Goal: Information Seeking & Learning: Find contact information

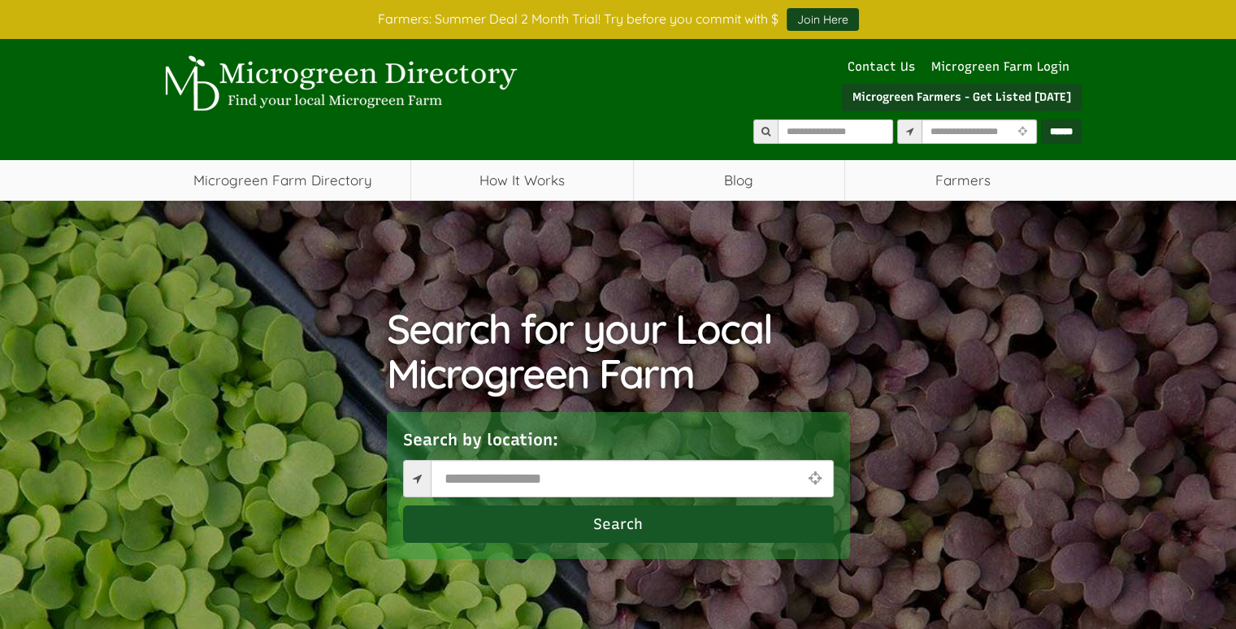
select select "Language Translate Widget"
click at [778, 133] on input "text" at bounding box center [835, 131] width 115 height 24
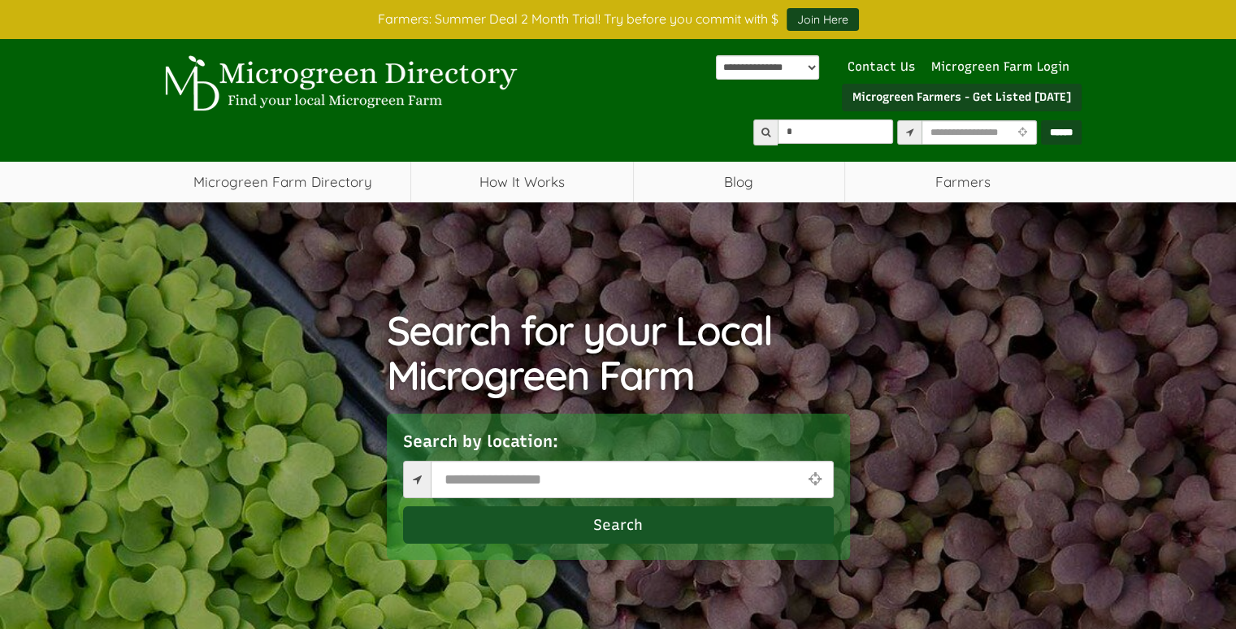
type input "*"
type input "**********"
click at [1041, 120] on input "******" at bounding box center [1061, 132] width 41 height 24
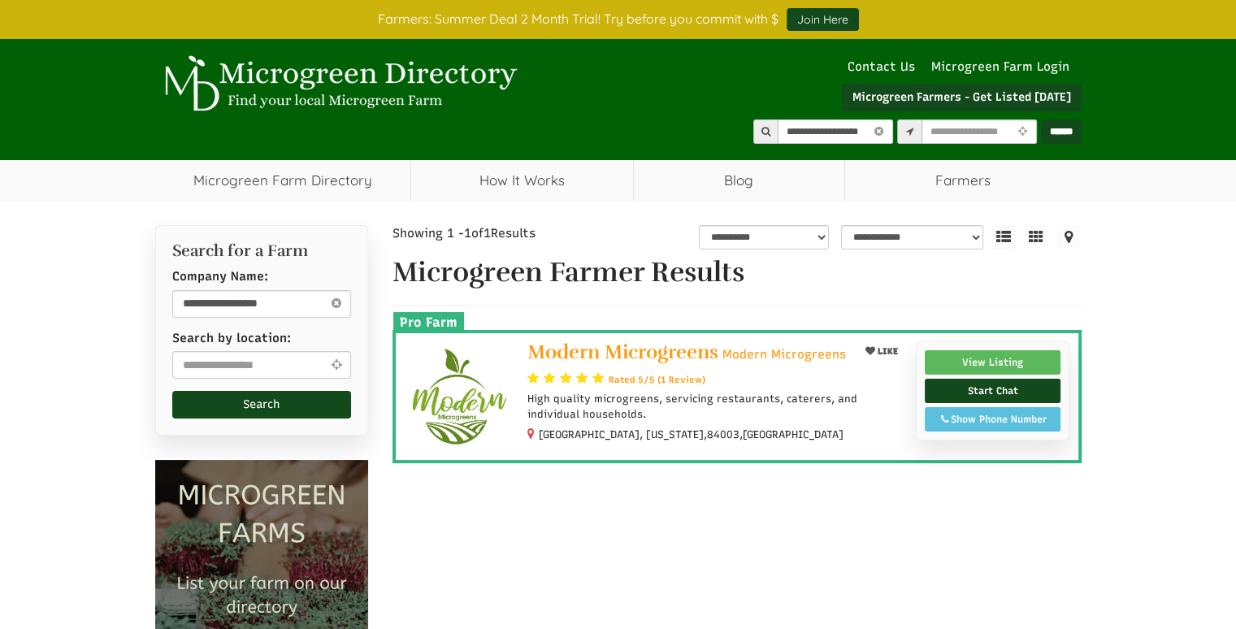
select select "Language Translate Widget"
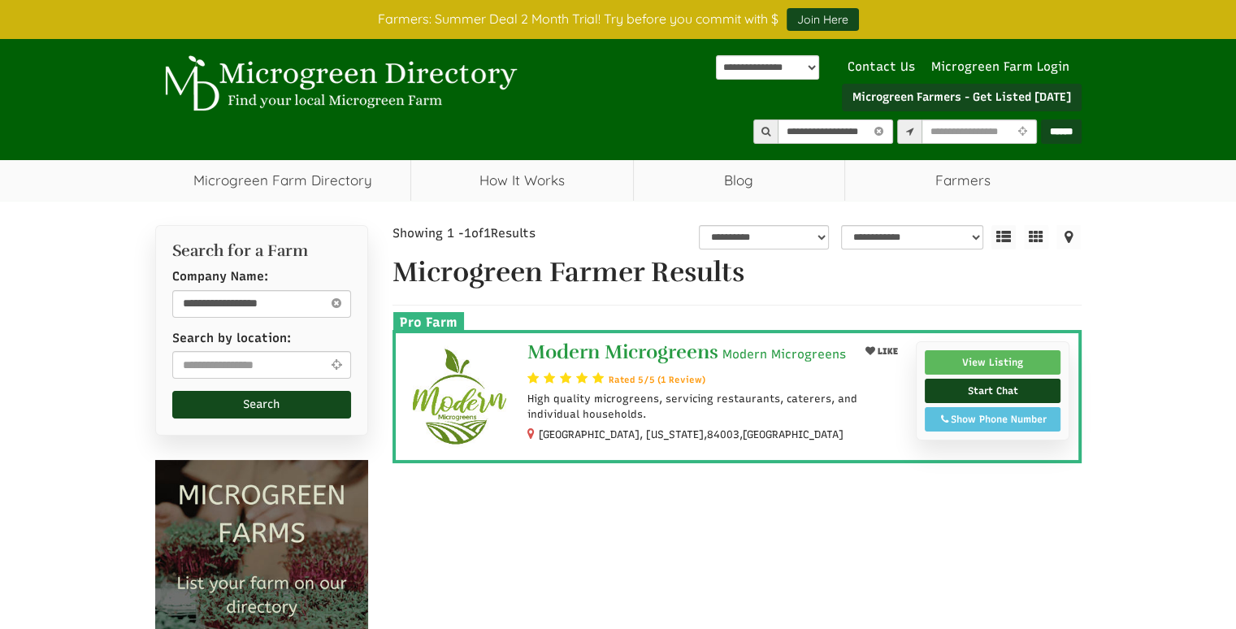
click at [712, 367] on link "Modern Microgreens Modern Microgreens" at bounding box center [687, 353] width 319 height 25
click at [667, 347] on span "Modern Microgreens" at bounding box center [623, 352] width 191 height 24
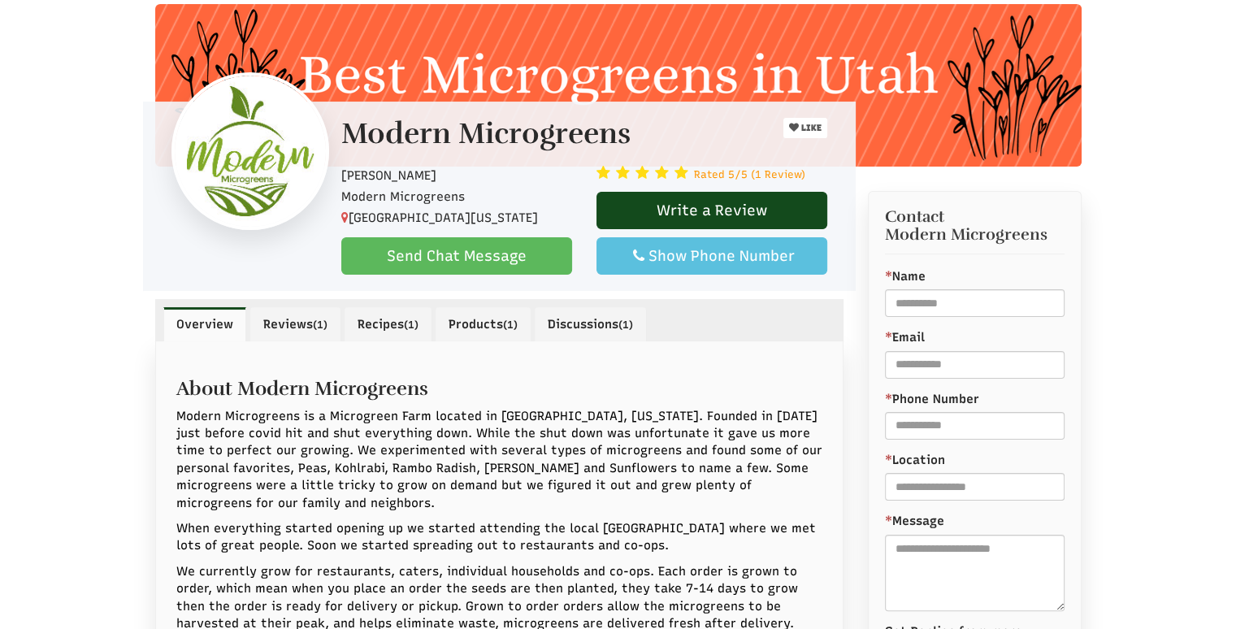
scroll to position [227, 0]
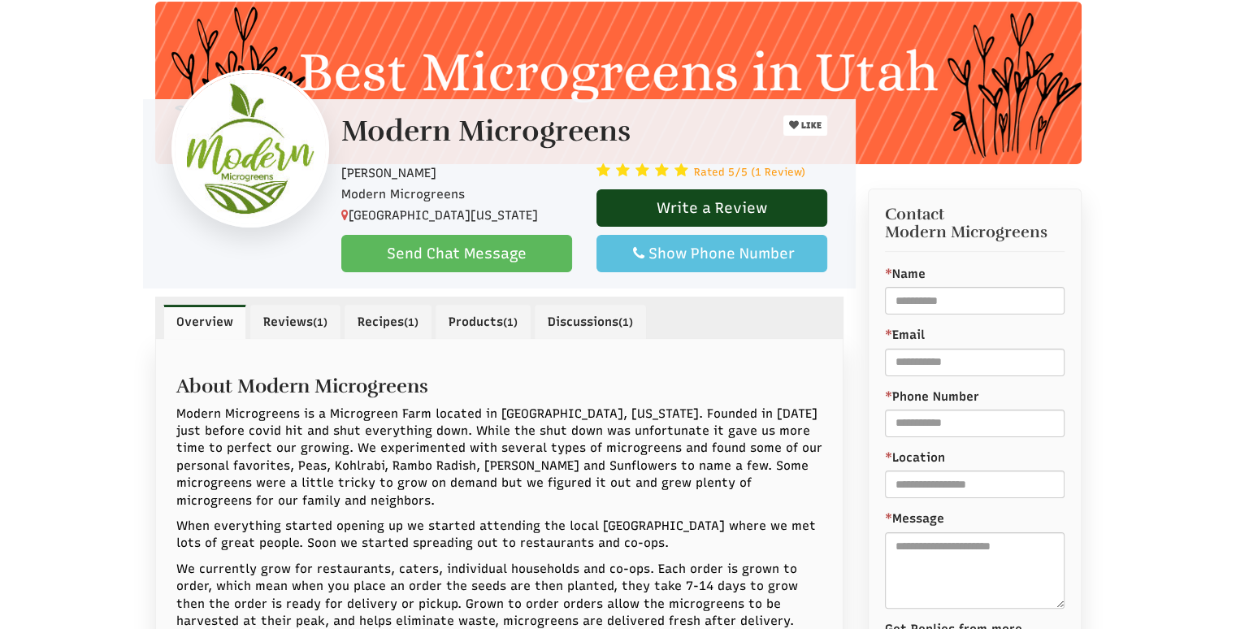
select select "Language Translate Widget"
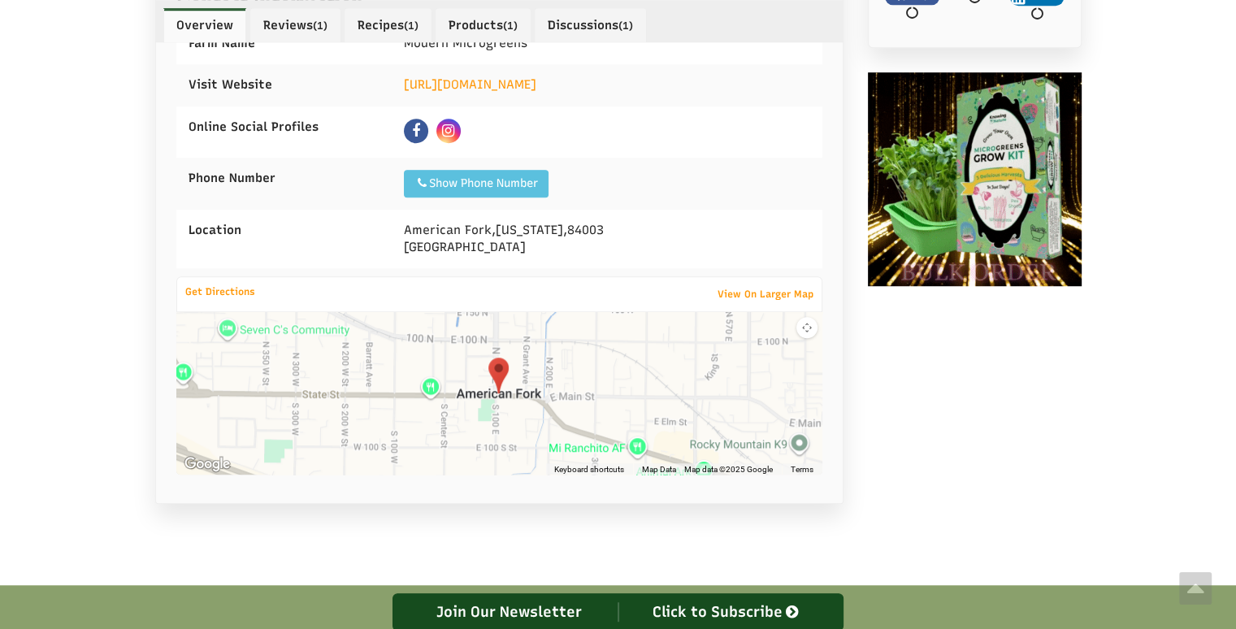
scroll to position [1177, 0]
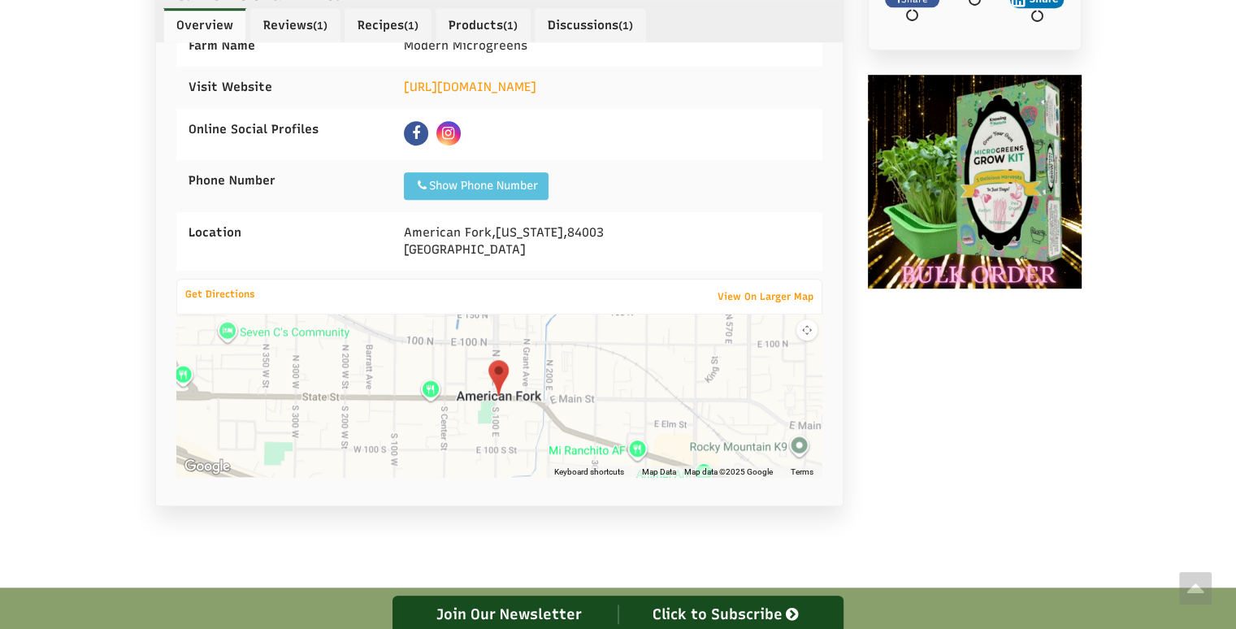
click at [501, 378] on img at bounding box center [498, 378] width 33 height 49
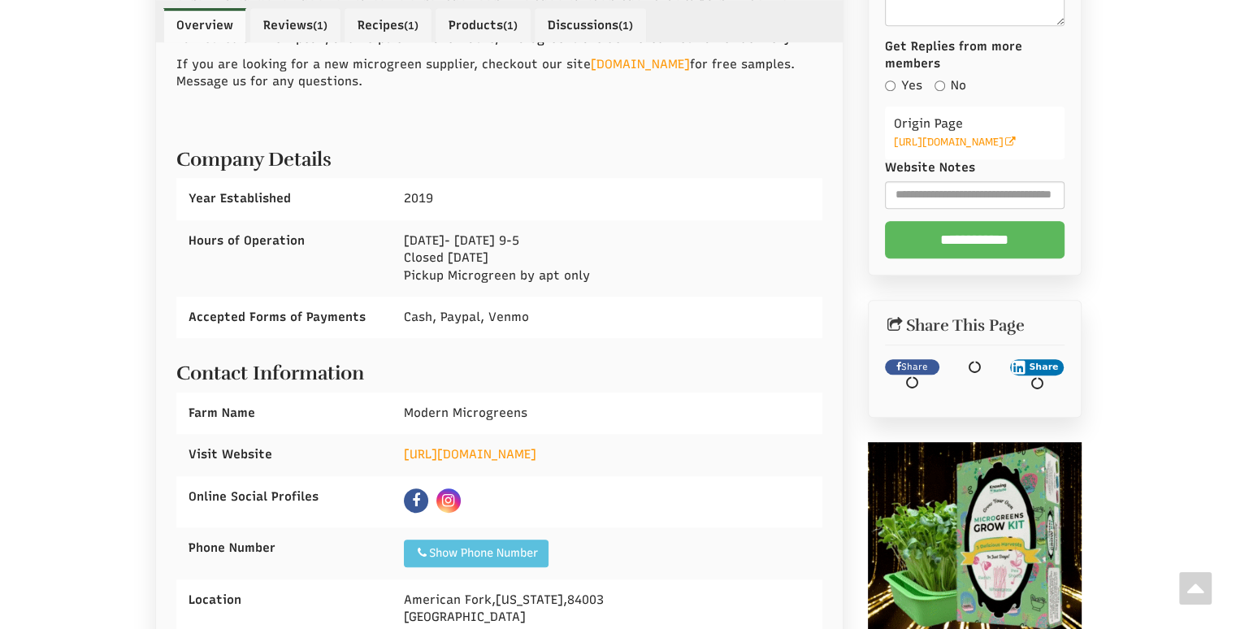
scroll to position [808, 0]
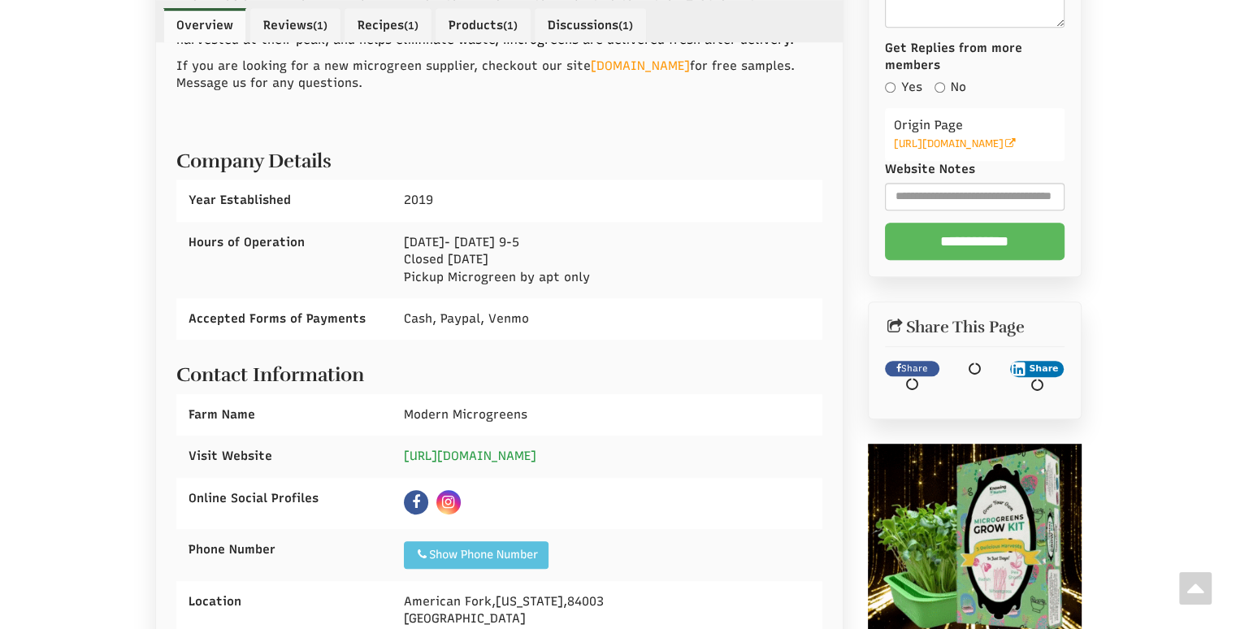
click at [533, 451] on link "https://www.modernmicrogreens.us" at bounding box center [470, 456] width 132 height 15
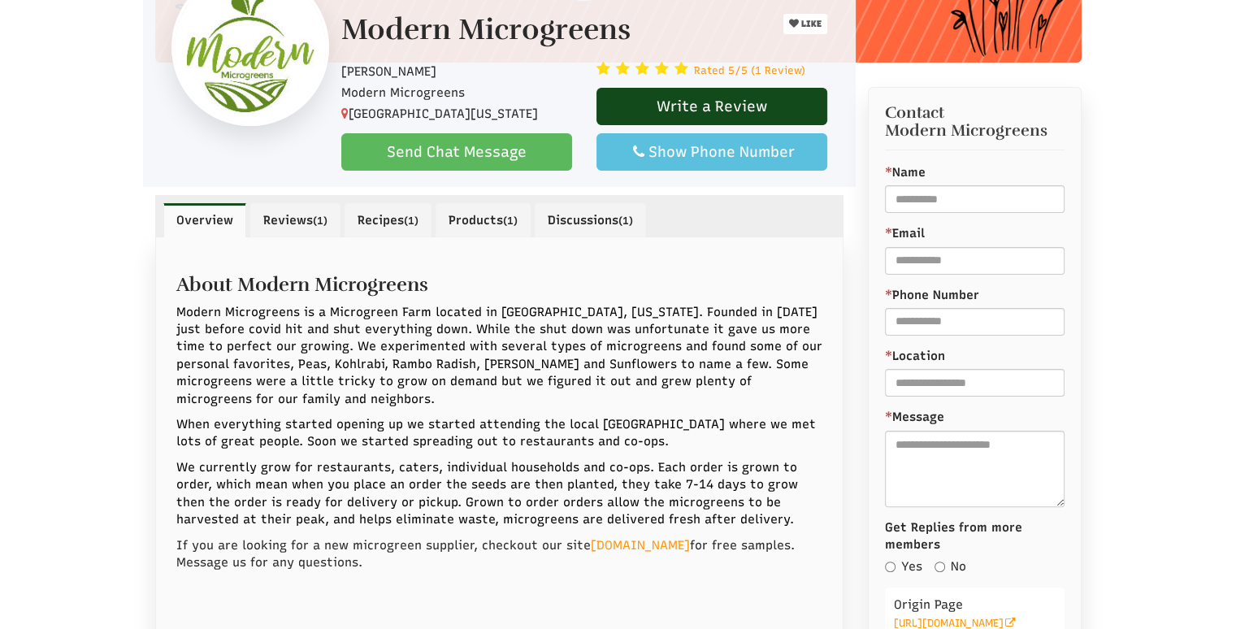
scroll to position [332, 0]
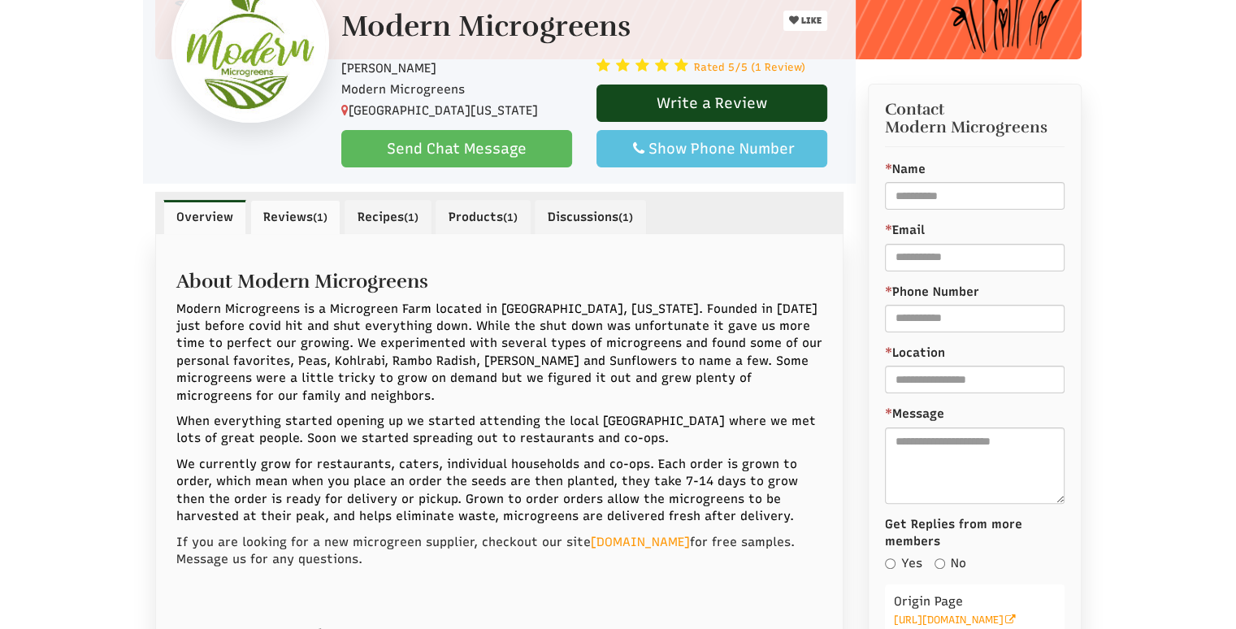
click at [273, 210] on link "Reviews (1)" at bounding box center [295, 217] width 90 height 34
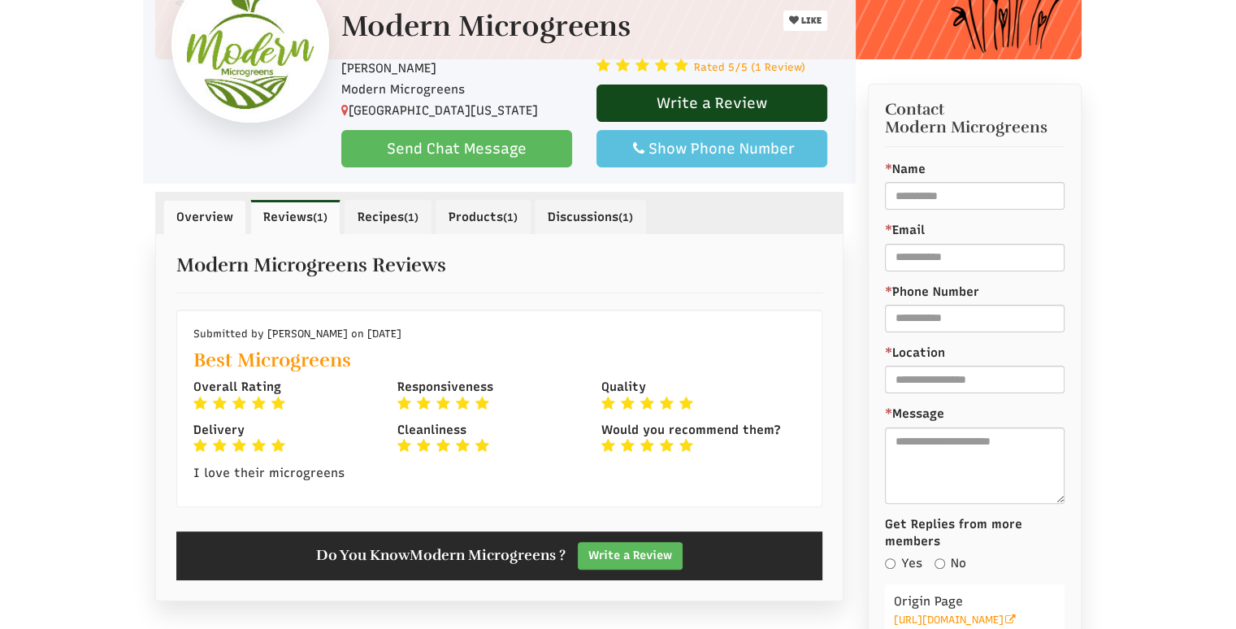
click at [219, 216] on link "Overview" at bounding box center [204, 217] width 83 height 34
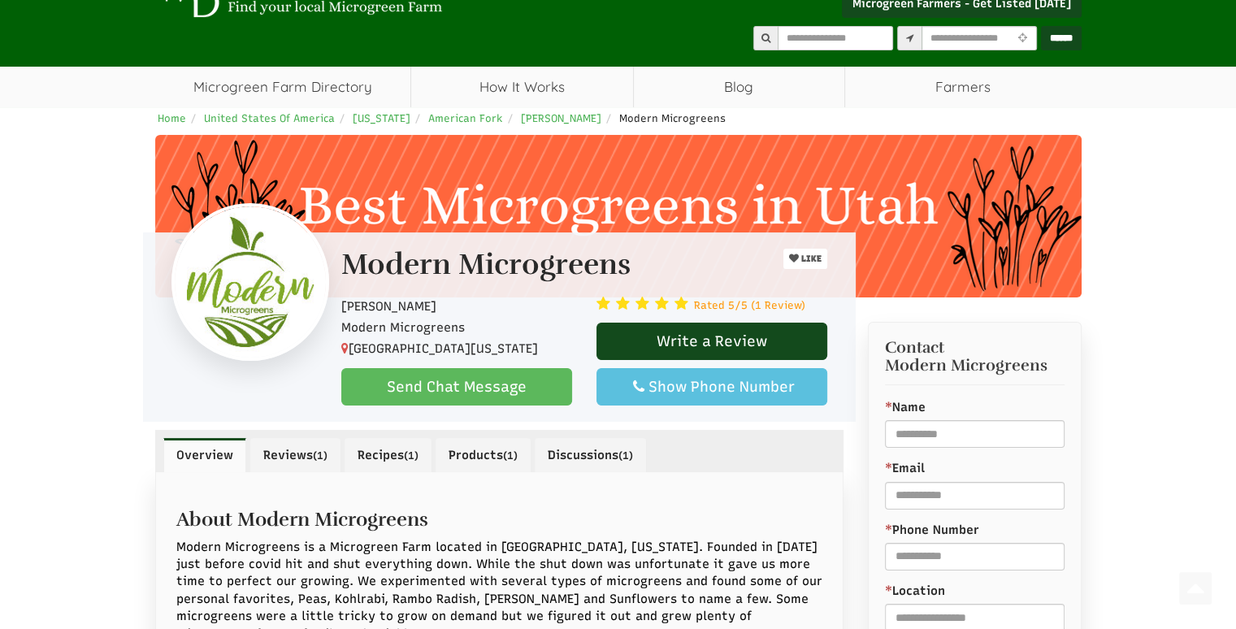
scroll to position [0, 0]
